Goal: Task Accomplishment & Management: Use online tool/utility

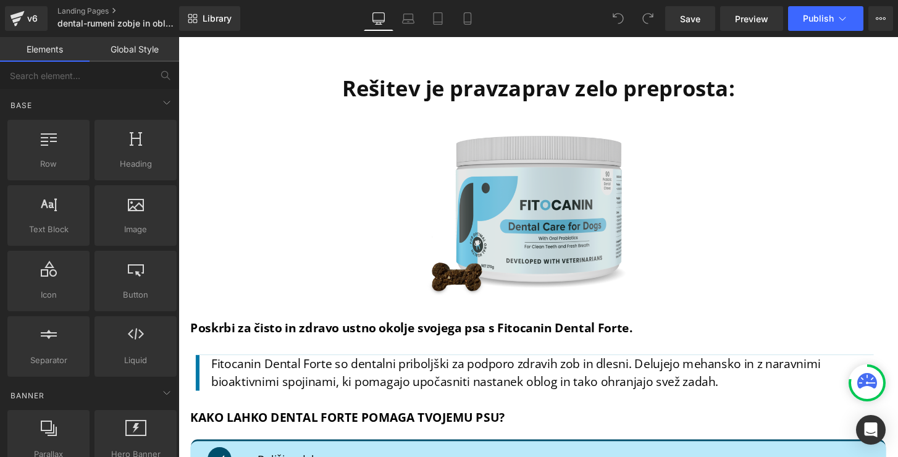
scroll to position [3096, 0]
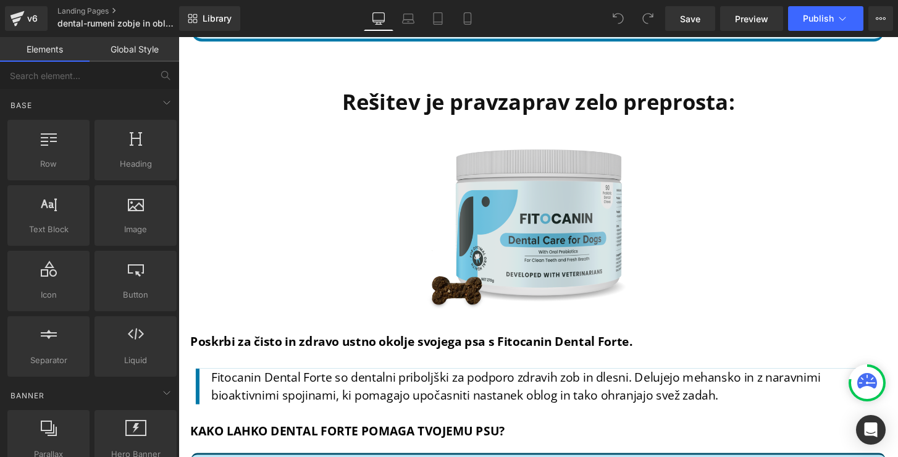
click at [514, 268] on img at bounding box center [552, 233] width 253 height 186
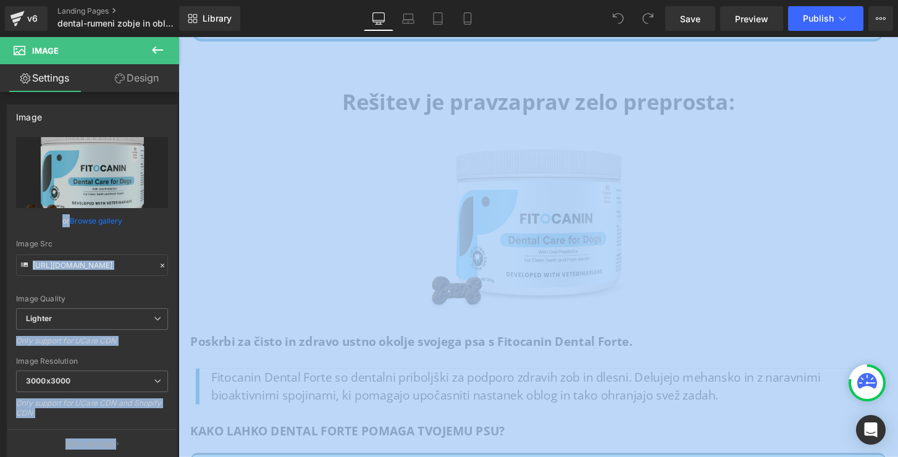
drag, startPoint x: 78, startPoint y: 152, endPoint x: 855, endPoint y: -47, distance: 802.0
click at [855, 0] on html "You are previewing how the will restyle your page. You can not edit Elements in…" at bounding box center [449, 228] width 898 height 457
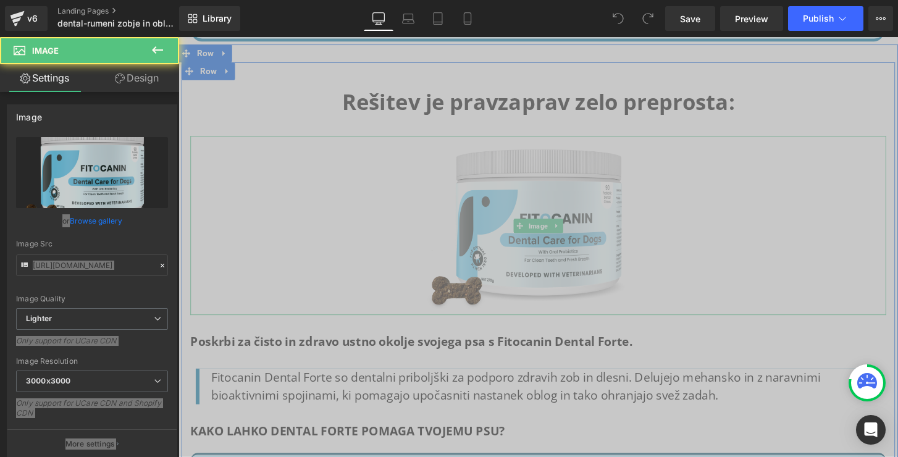
click at [314, 206] on div at bounding box center [552, 233] width 723 height 186
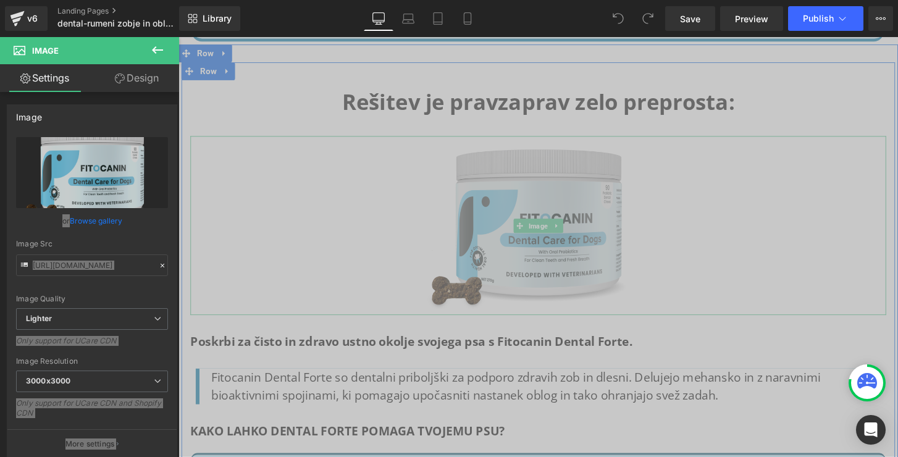
click at [517, 201] on img at bounding box center [552, 233] width 253 height 186
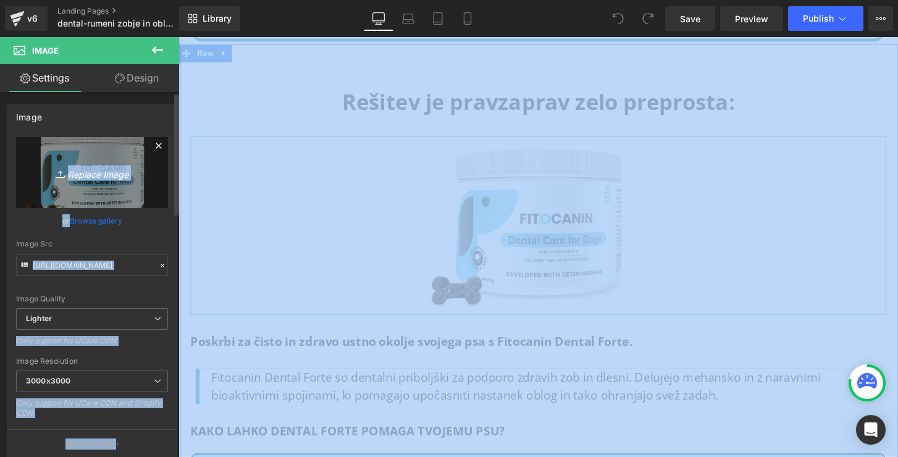
click at [101, 172] on icon "Replace Image" at bounding box center [92, 172] width 99 height 15
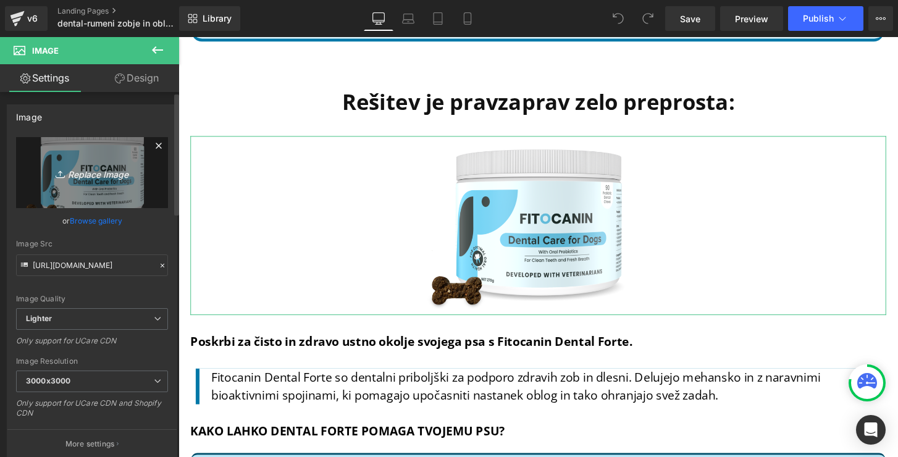
click at [76, 149] on link "Replace Image" at bounding box center [92, 172] width 152 height 71
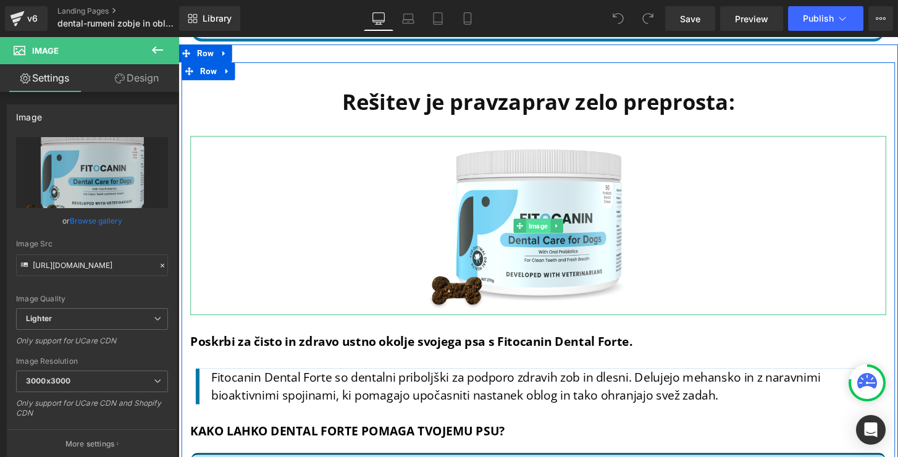
click at [547, 237] on span "Image" at bounding box center [551, 233] width 25 height 15
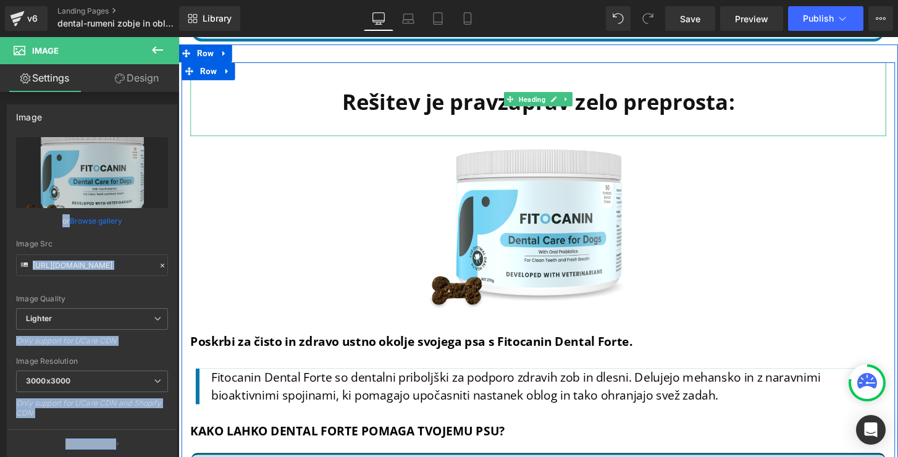
drag, startPoint x: 270, startPoint y: 191, endPoint x: 301, endPoint y: 124, distance: 74.3
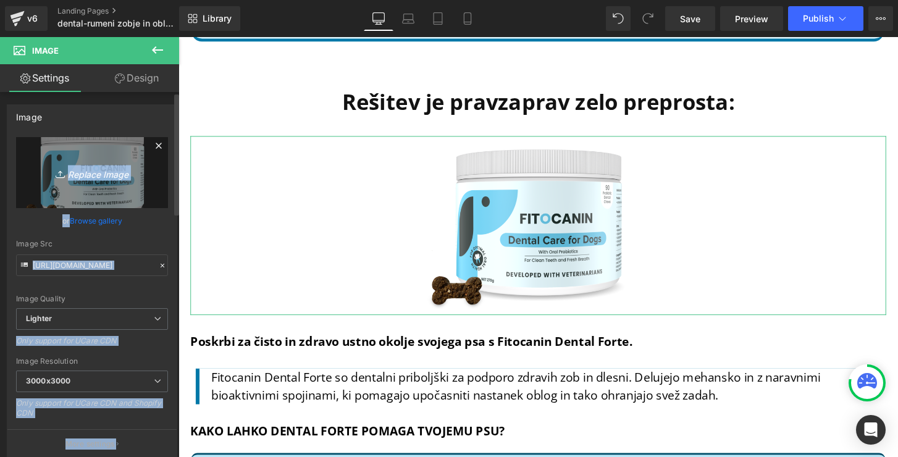
click at [90, 163] on link "Replace Image" at bounding box center [92, 172] width 152 height 71
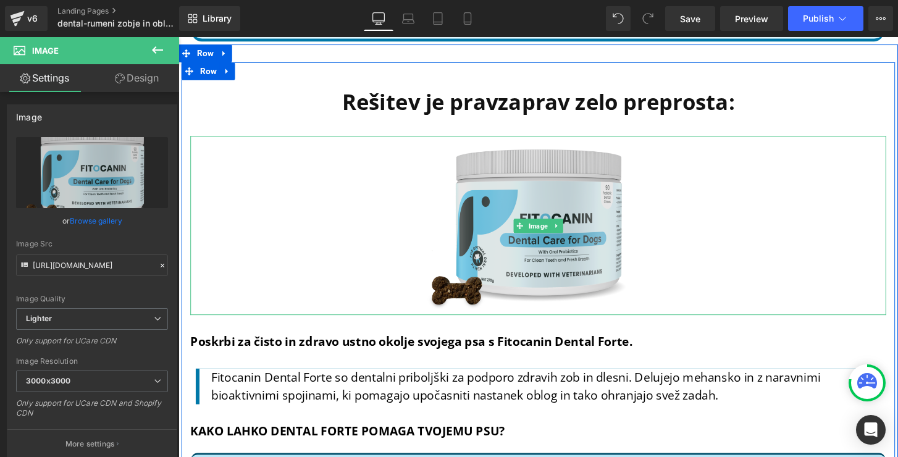
drag, startPoint x: 526, startPoint y: 225, endPoint x: 564, endPoint y: 174, distance: 64.0
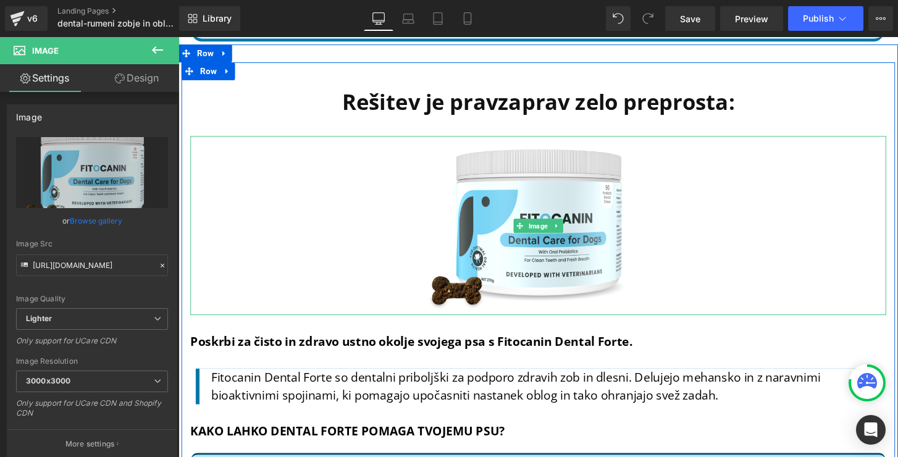
click at [731, 218] on div at bounding box center [552, 233] width 723 height 186
click at [551, 229] on span "Image" at bounding box center [551, 233] width 25 height 15
click at [565, 232] on link at bounding box center [571, 233] width 13 height 15
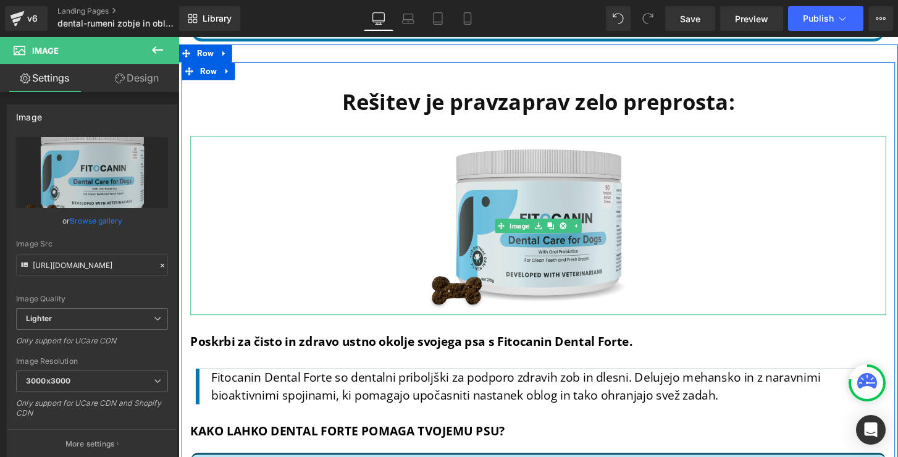
click at [551, 201] on img at bounding box center [552, 233] width 253 height 186
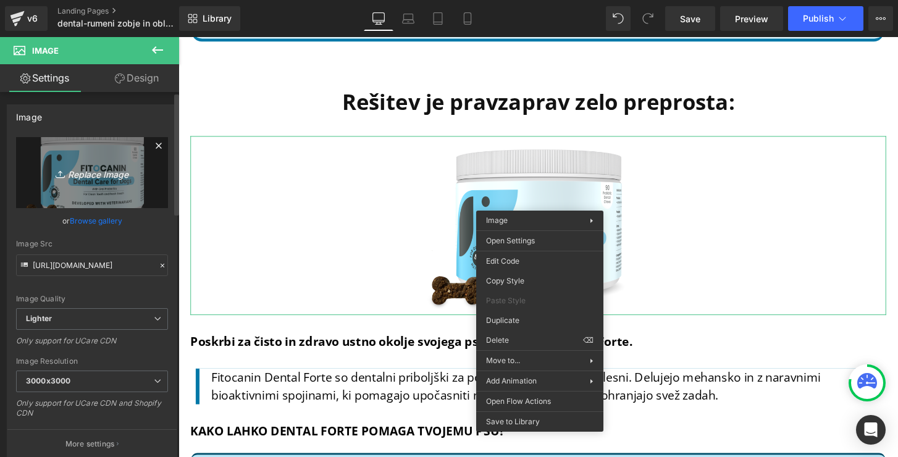
click at [106, 160] on link "Replace Image" at bounding box center [92, 172] width 152 height 71
